Goal: Task Accomplishment & Management: Manage account settings

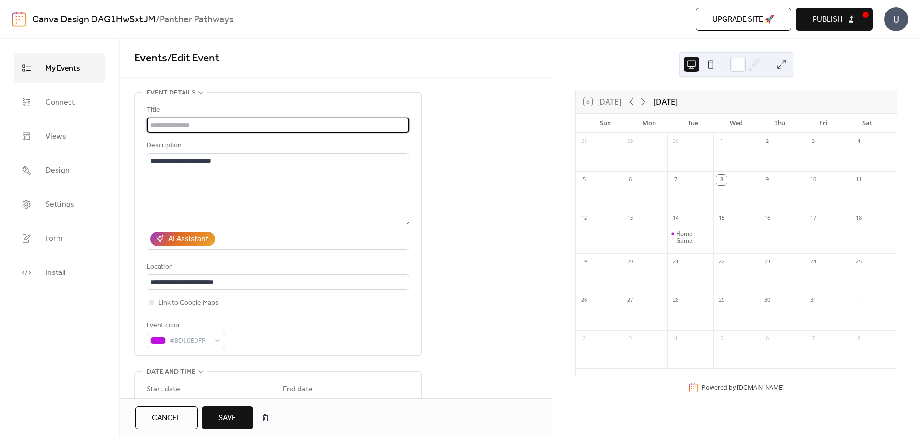
click at [239, 127] on input "text" at bounding box center [278, 124] width 263 height 15
type input "**********"
click at [230, 417] on span "Save" at bounding box center [228, 418] width 18 height 12
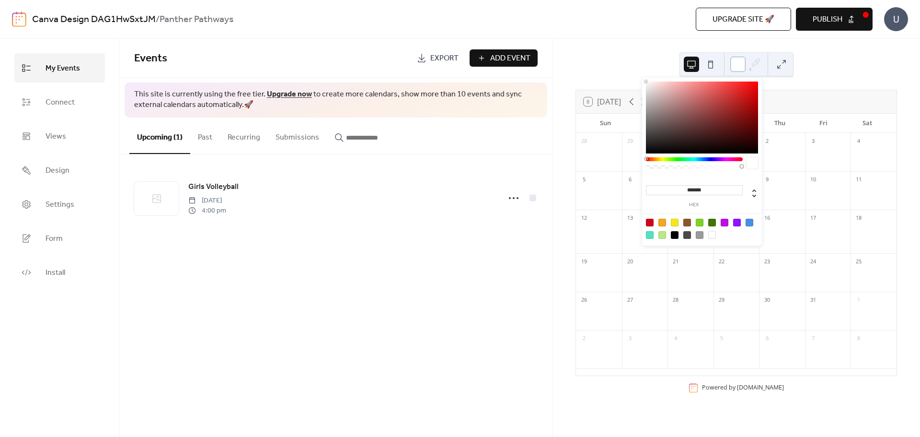
click at [738, 69] on div at bounding box center [737, 64] width 15 height 15
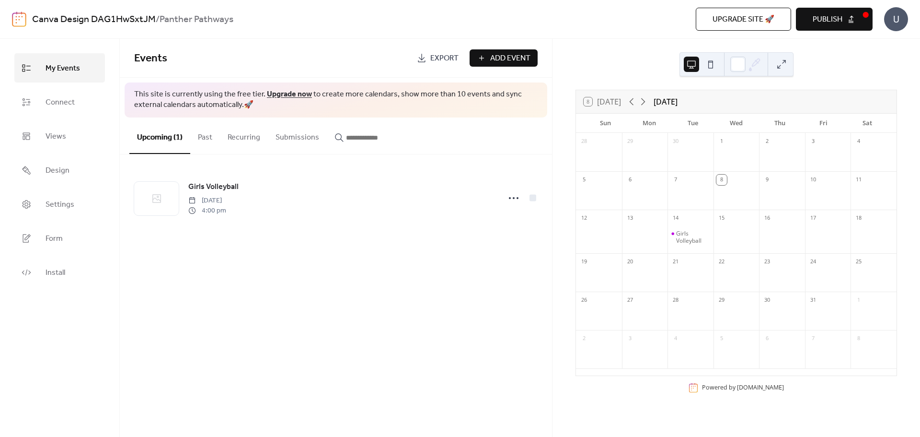
click at [781, 61] on button at bounding box center [781, 64] width 15 height 15
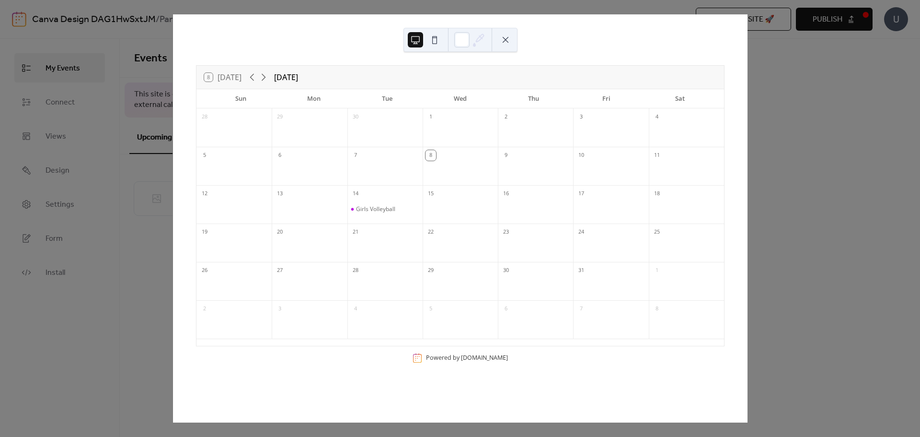
click at [415, 43] on button at bounding box center [415, 39] width 15 height 15
click at [434, 40] on button at bounding box center [434, 39] width 15 height 15
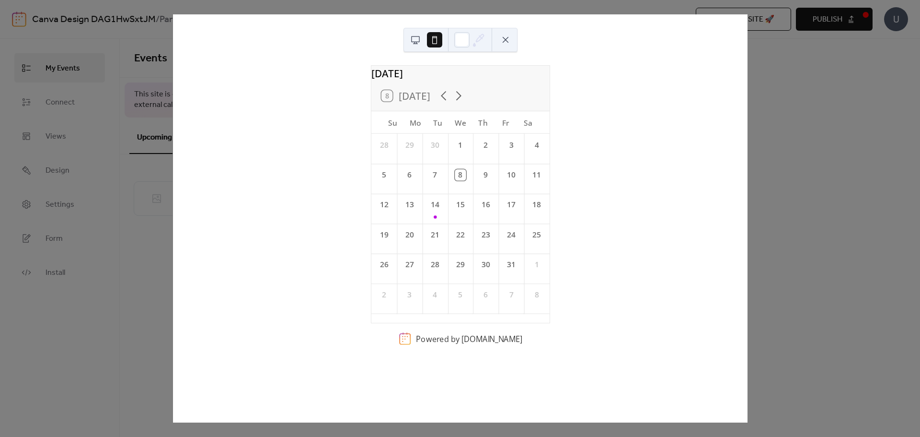
click at [417, 42] on button at bounding box center [415, 39] width 15 height 15
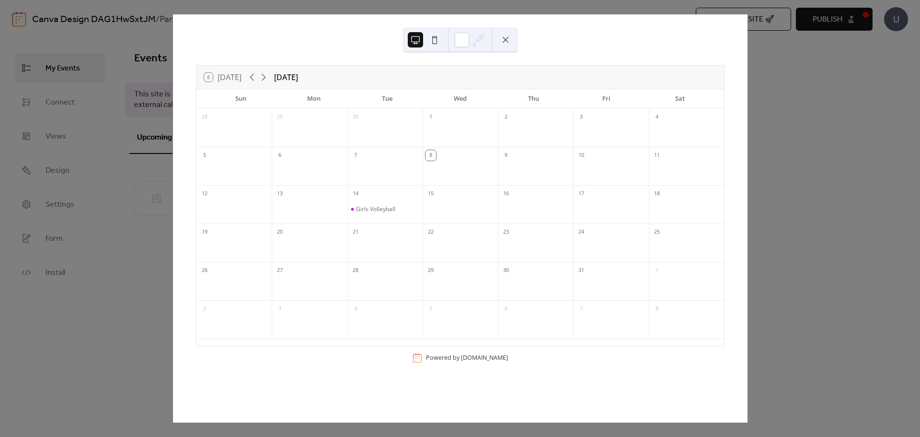
click at [173, 313] on div "8 Today October 2025 Sun Mon Tue Wed Thu Fri Sat 28 29 30 1 2 3 4 5 6 7 8 9 10 …" at bounding box center [460, 218] width 575 height 408
click at [748, 70] on div "8 Today October 2025 Sun Mon Tue Wed Thu Fri Sat 28 29 30 1 2 3 4 5 6 7 8 9 10 …" at bounding box center [460, 218] width 575 height 408
click at [503, 43] on button at bounding box center [505, 39] width 15 height 15
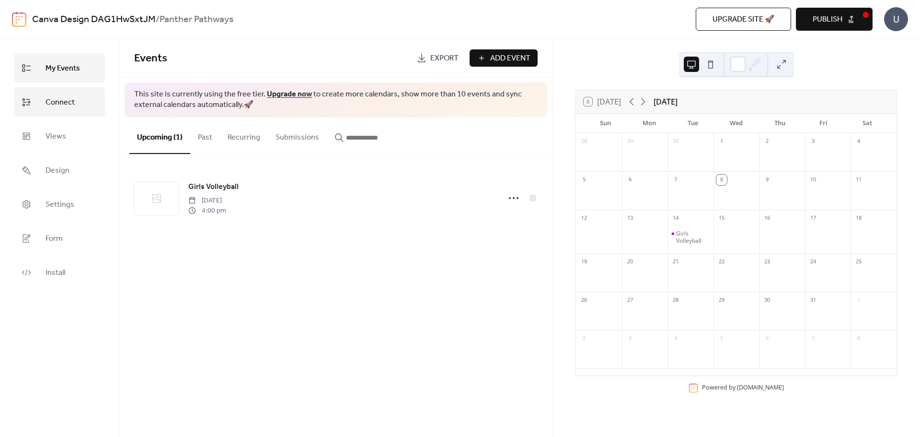
click at [67, 115] on link "Connect" at bounding box center [59, 101] width 91 height 29
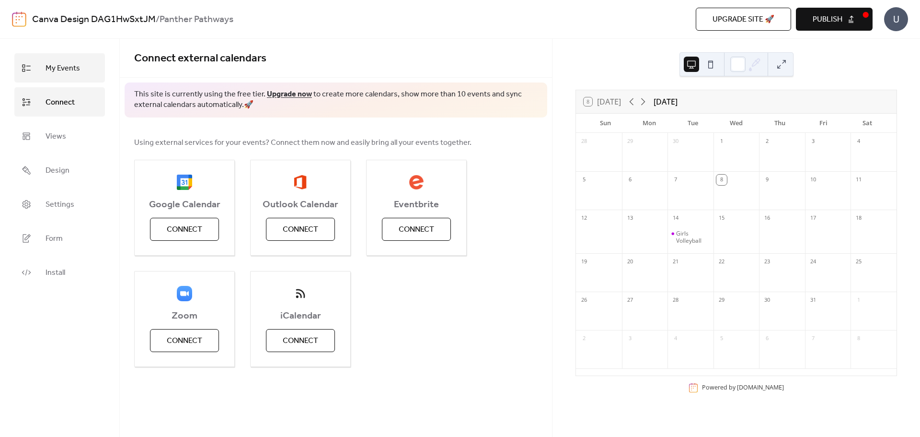
click at [61, 69] on span "My Events" at bounding box center [63, 68] width 35 height 15
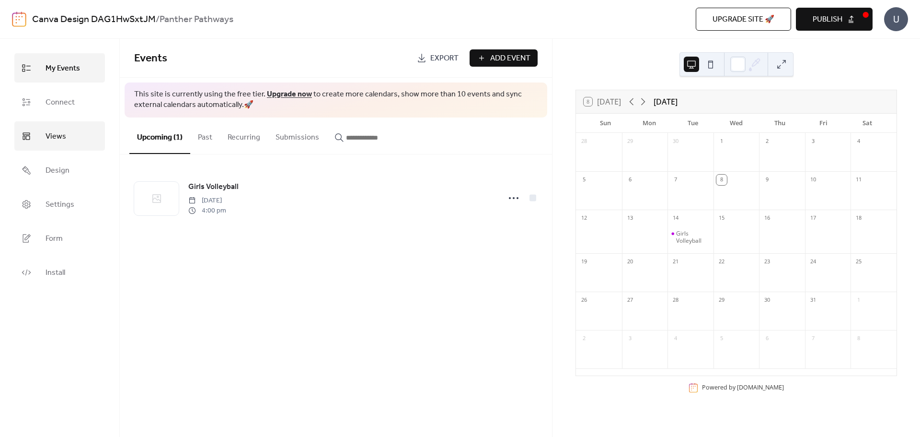
click at [56, 139] on span "Views" at bounding box center [56, 136] width 21 height 15
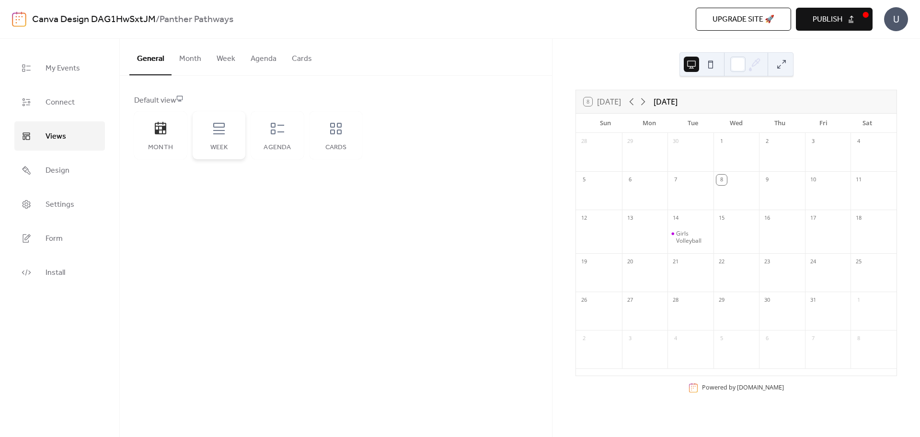
click at [214, 139] on div "Week" at bounding box center [219, 135] width 53 height 48
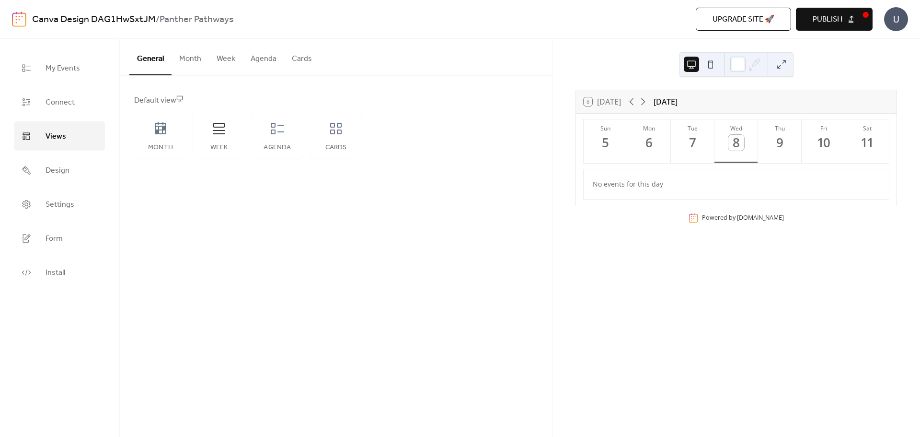
click at [224, 60] on button "Week" at bounding box center [226, 56] width 34 height 35
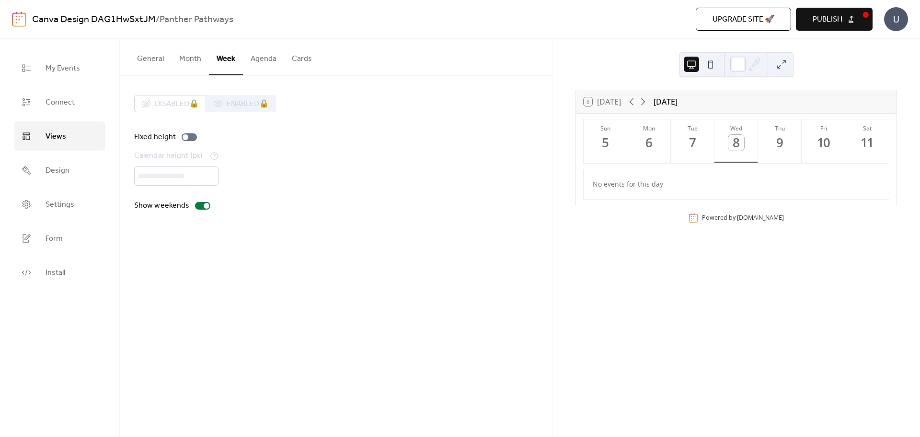
click at [266, 63] on button "Agenda" at bounding box center [263, 56] width 41 height 35
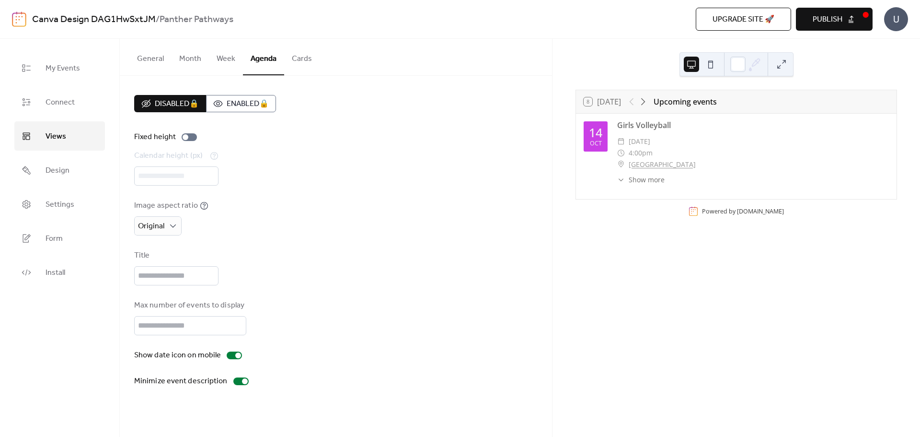
click at [161, 59] on button "General" at bounding box center [150, 56] width 42 height 35
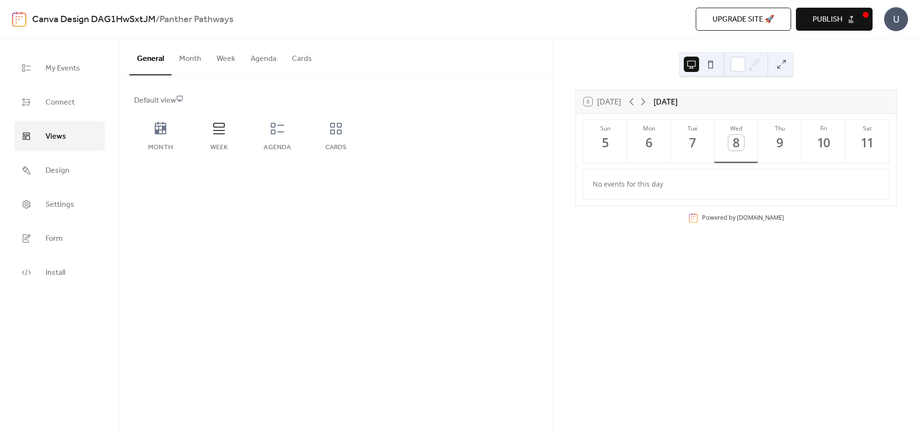
click at [188, 57] on button "Month" at bounding box center [190, 56] width 37 height 35
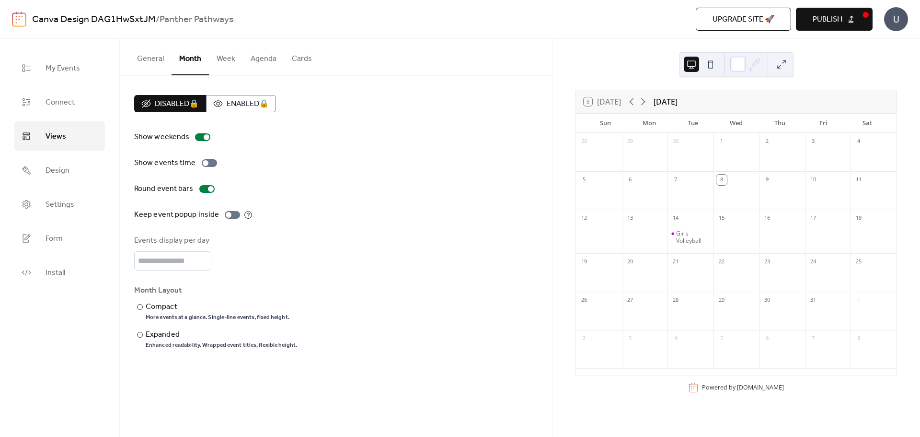
click at [155, 55] on button "General" at bounding box center [150, 56] width 42 height 35
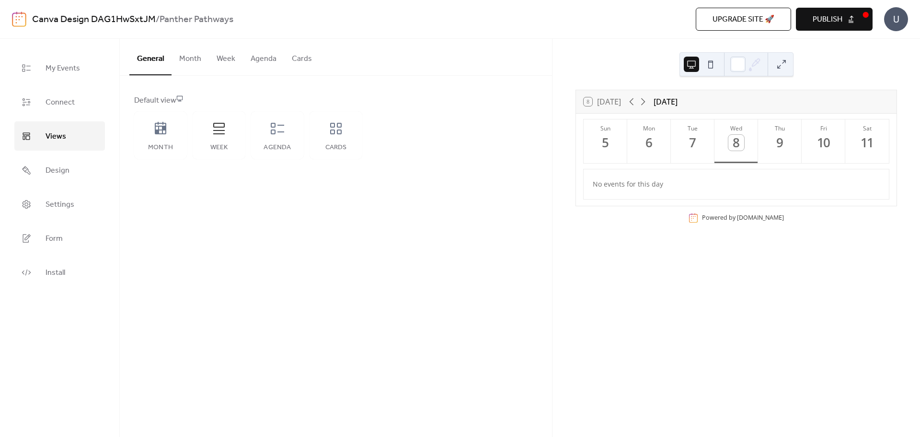
click at [220, 54] on button "Week" at bounding box center [226, 56] width 34 height 35
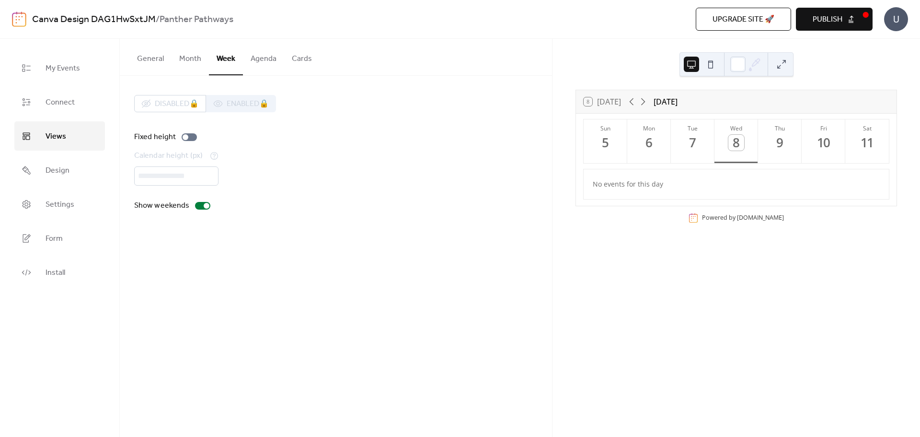
click at [187, 57] on button "Month" at bounding box center [190, 56] width 37 height 35
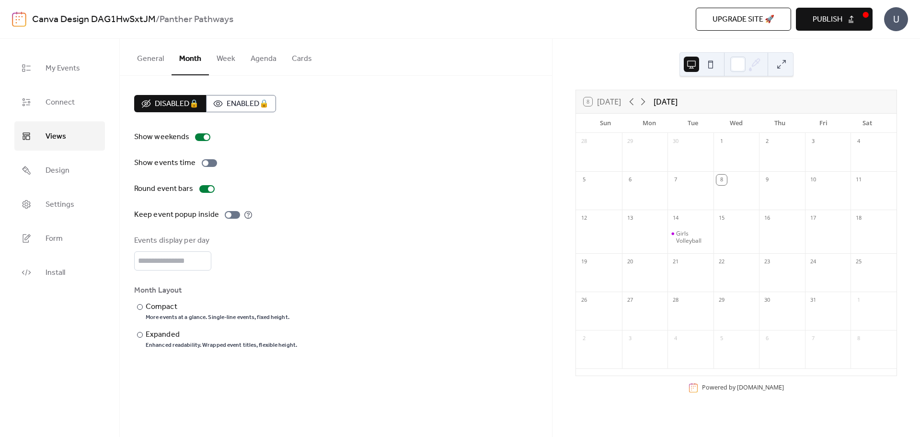
click at [151, 58] on button "General" at bounding box center [150, 56] width 42 height 35
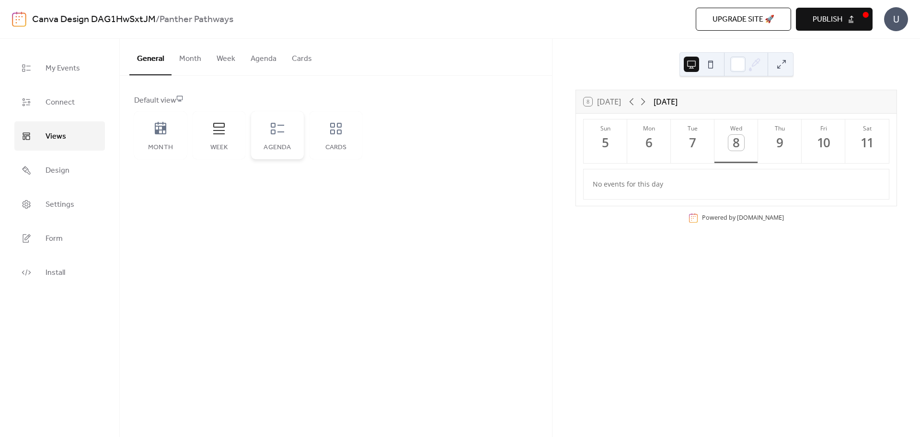
click at [264, 137] on div "Agenda" at bounding box center [277, 135] width 53 height 48
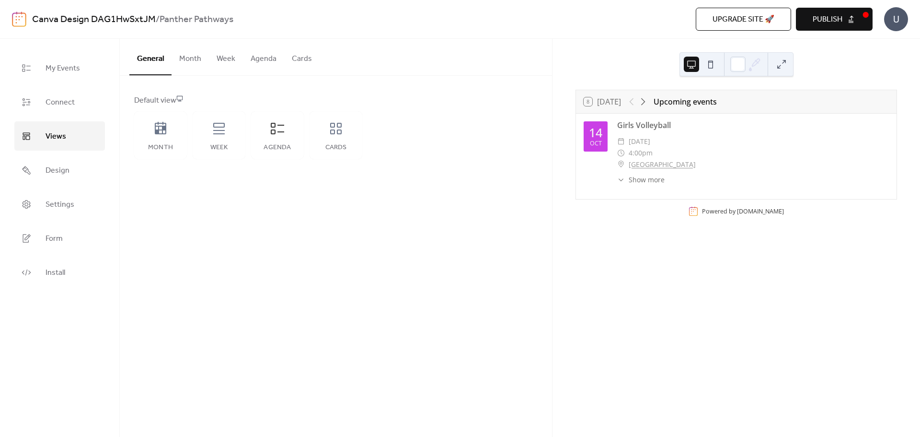
click at [191, 60] on button "Month" at bounding box center [190, 56] width 37 height 35
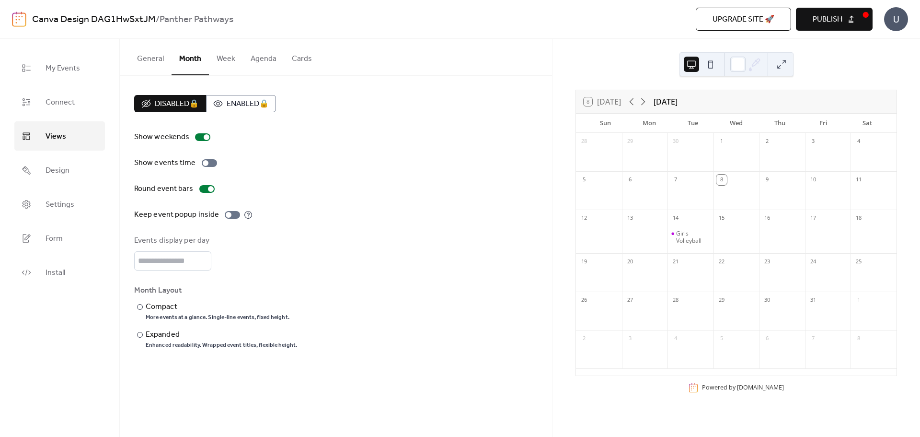
click at [230, 57] on button "Week" at bounding box center [226, 56] width 34 height 35
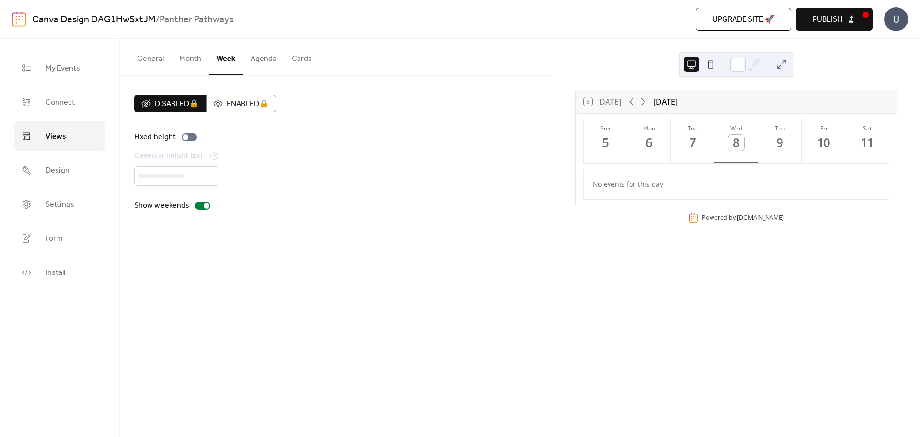
click at [271, 59] on button "Agenda" at bounding box center [263, 56] width 41 height 35
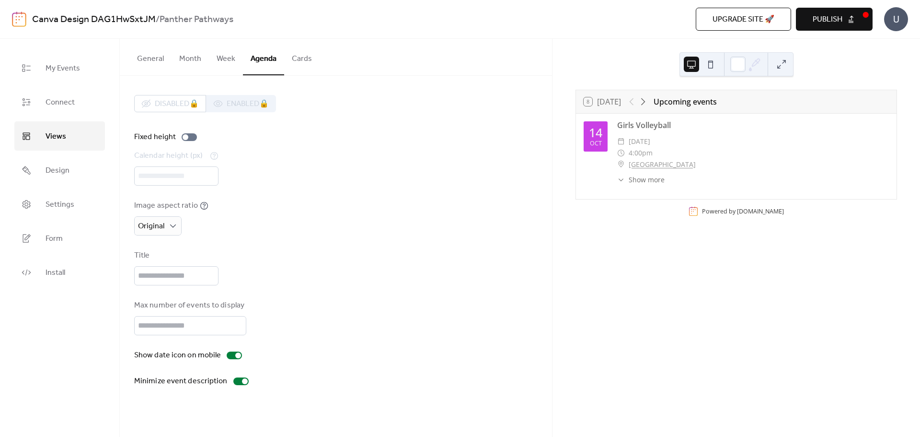
click at [157, 58] on button "General" at bounding box center [150, 56] width 42 height 35
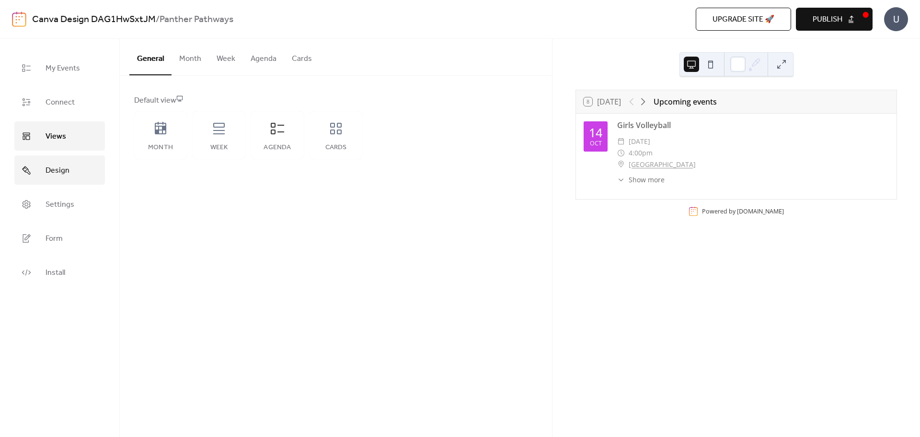
click at [77, 175] on link "Design" at bounding box center [59, 169] width 91 height 29
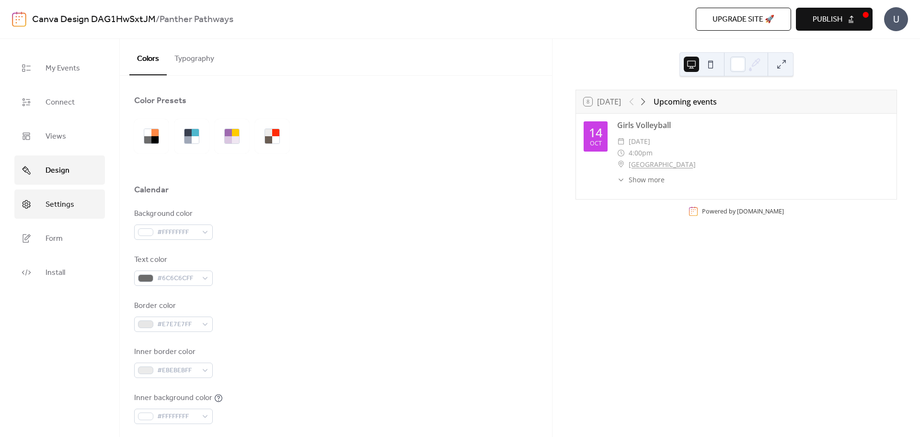
click at [65, 204] on span "Settings" at bounding box center [60, 204] width 29 height 15
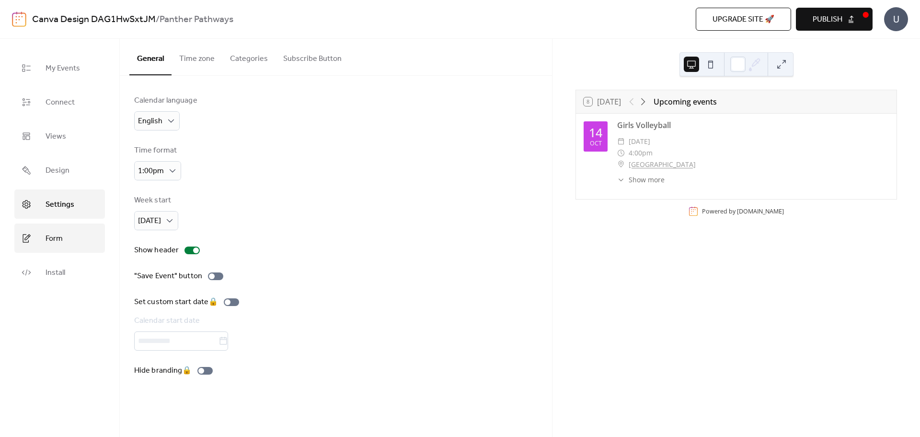
click at [57, 243] on span "Form" at bounding box center [54, 238] width 17 height 15
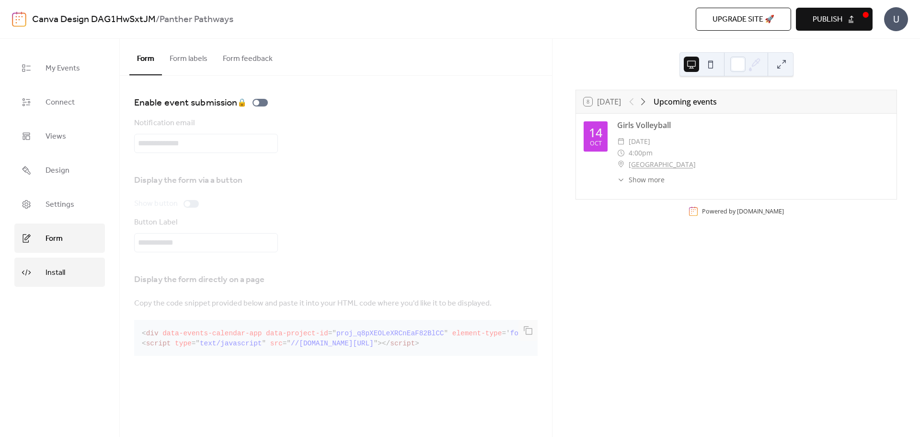
click at [60, 274] on span "Install" at bounding box center [56, 272] width 20 height 15
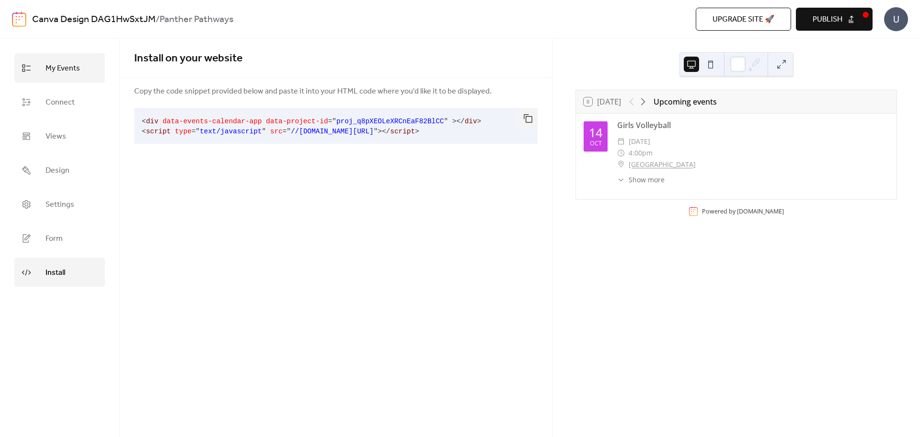
click at [68, 76] on link "My Events" at bounding box center [59, 67] width 91 height 29
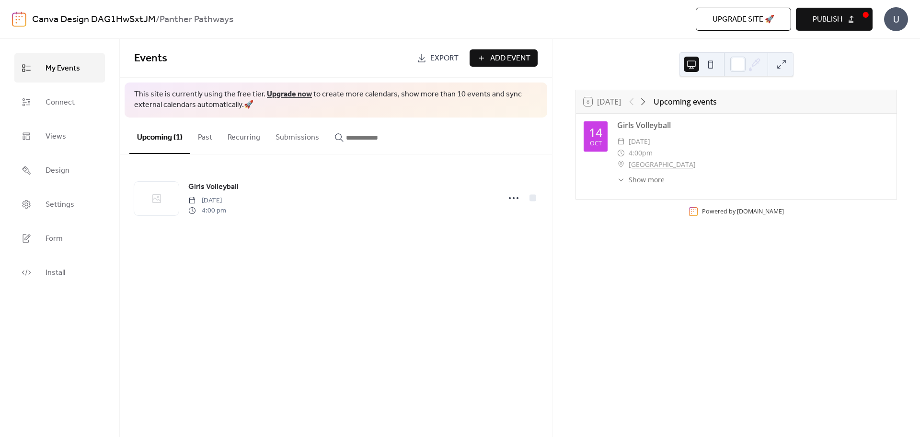
click at [825, 23] on span "Publish" at bounding box center [828, 20] width 30 height 12
click at [662, 163] on link "[GEOGRAPHIC_DATA]" at bounding box center [662, 165] width 67 height 12
click at [45, 138] on link "Views" at bounding box center [59, 135] width 91 height 29
